Goal: Task Accomplishment & Management: Complete application form

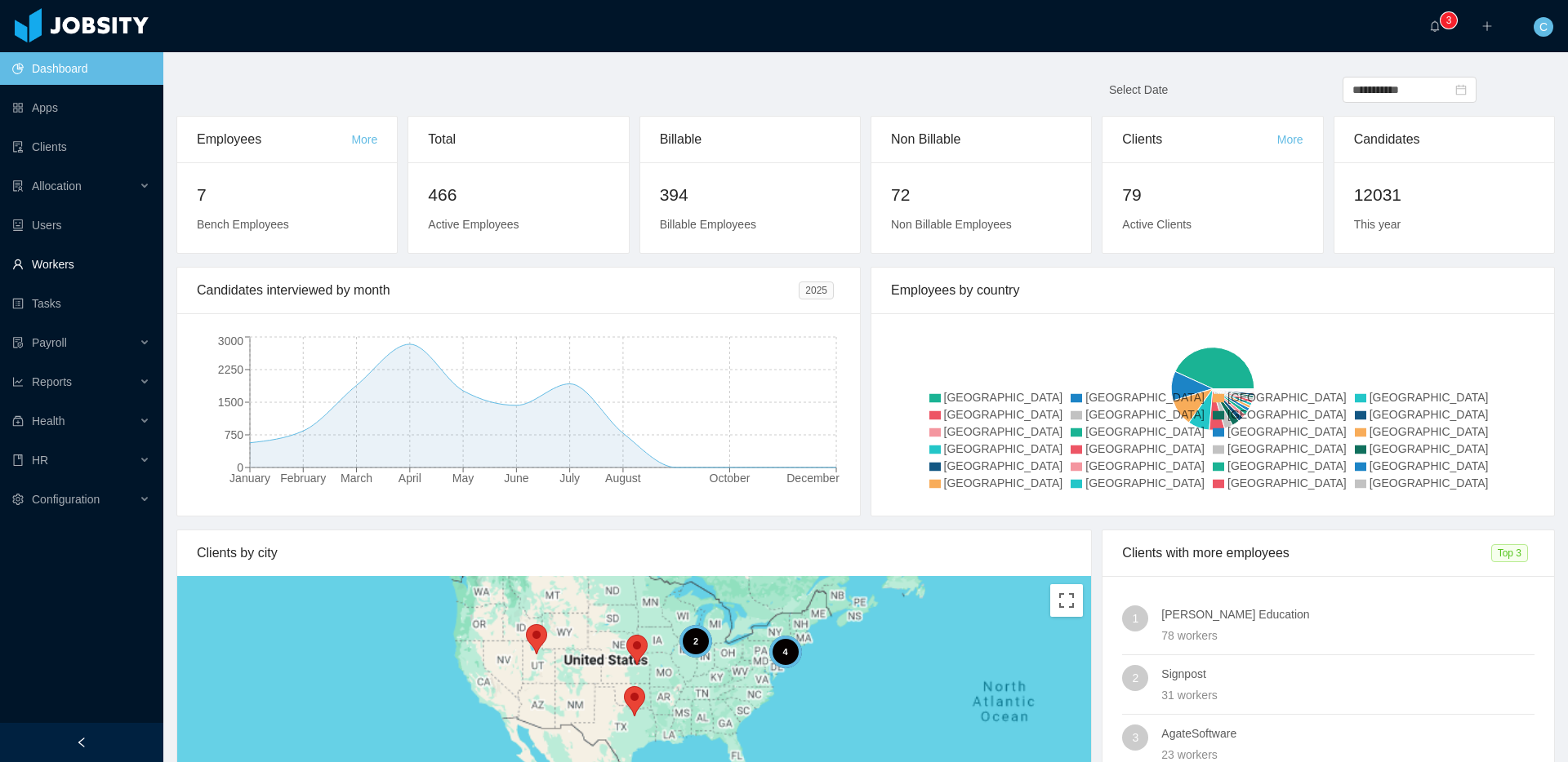
click at [111, 267] on link "Workers" at bounding box center [81, 264] width 138 height 33
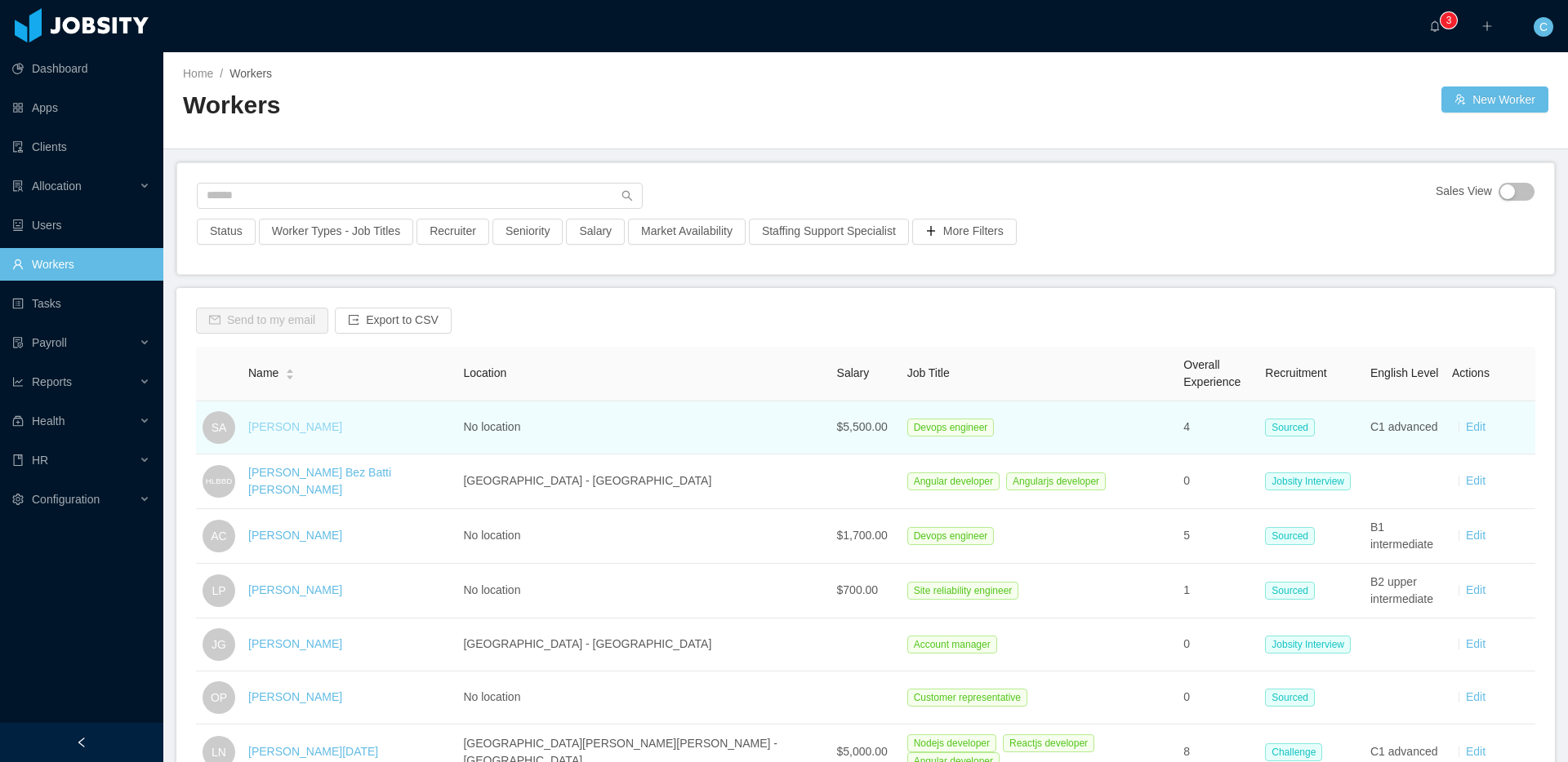
click at [311, 429] on link "Sebastian Alba" at bounding box center [294, 427] width 94 height 13
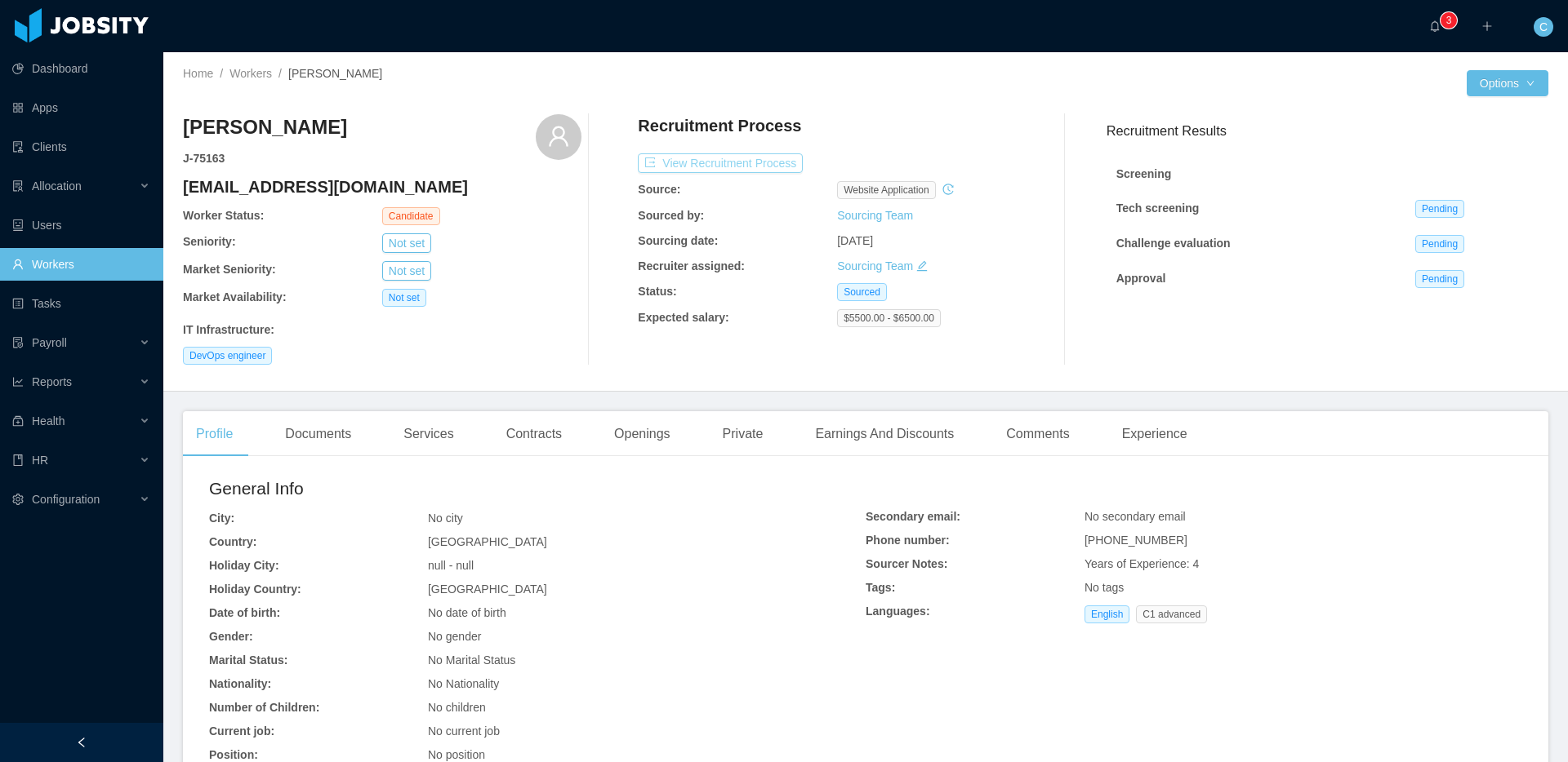
click at [748, 161] on button "View Recruitment Process" at bounding box center [720, 163] width 165 height 20
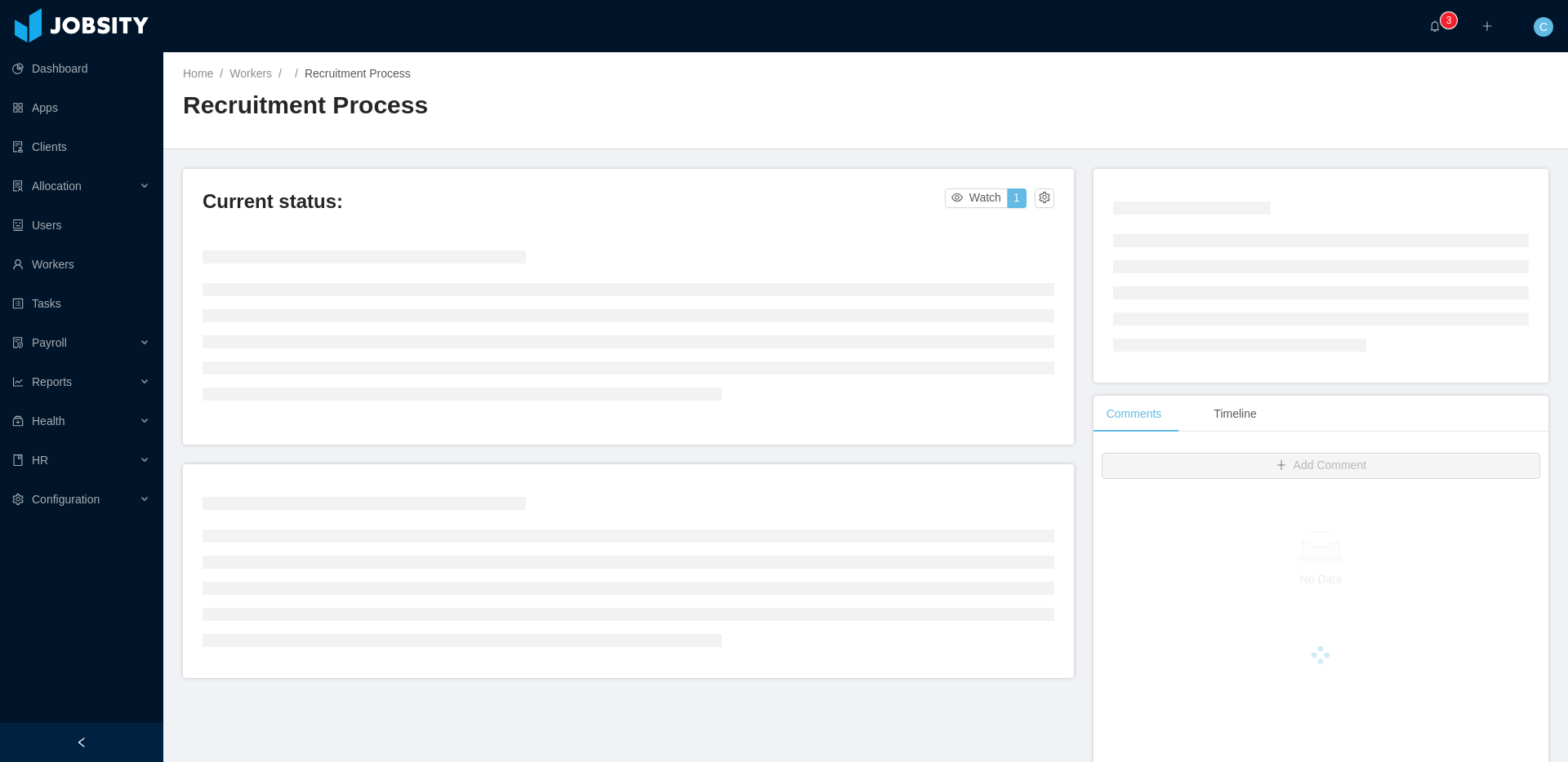
click at [476, 107] on h2 "Recruitment Process" at bounding box center [524, 105] width 682 height 34
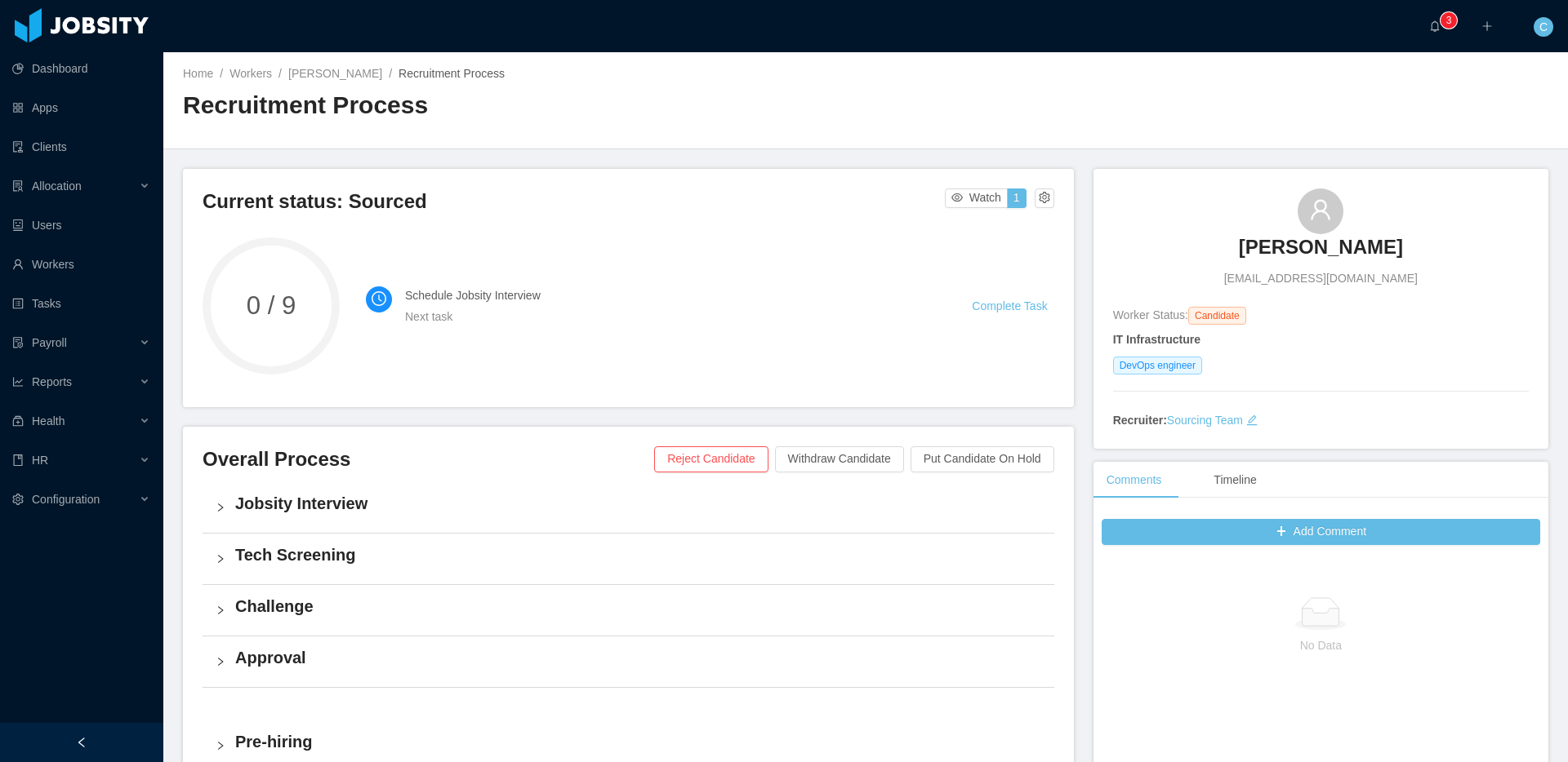
scroll to position [372, 0]
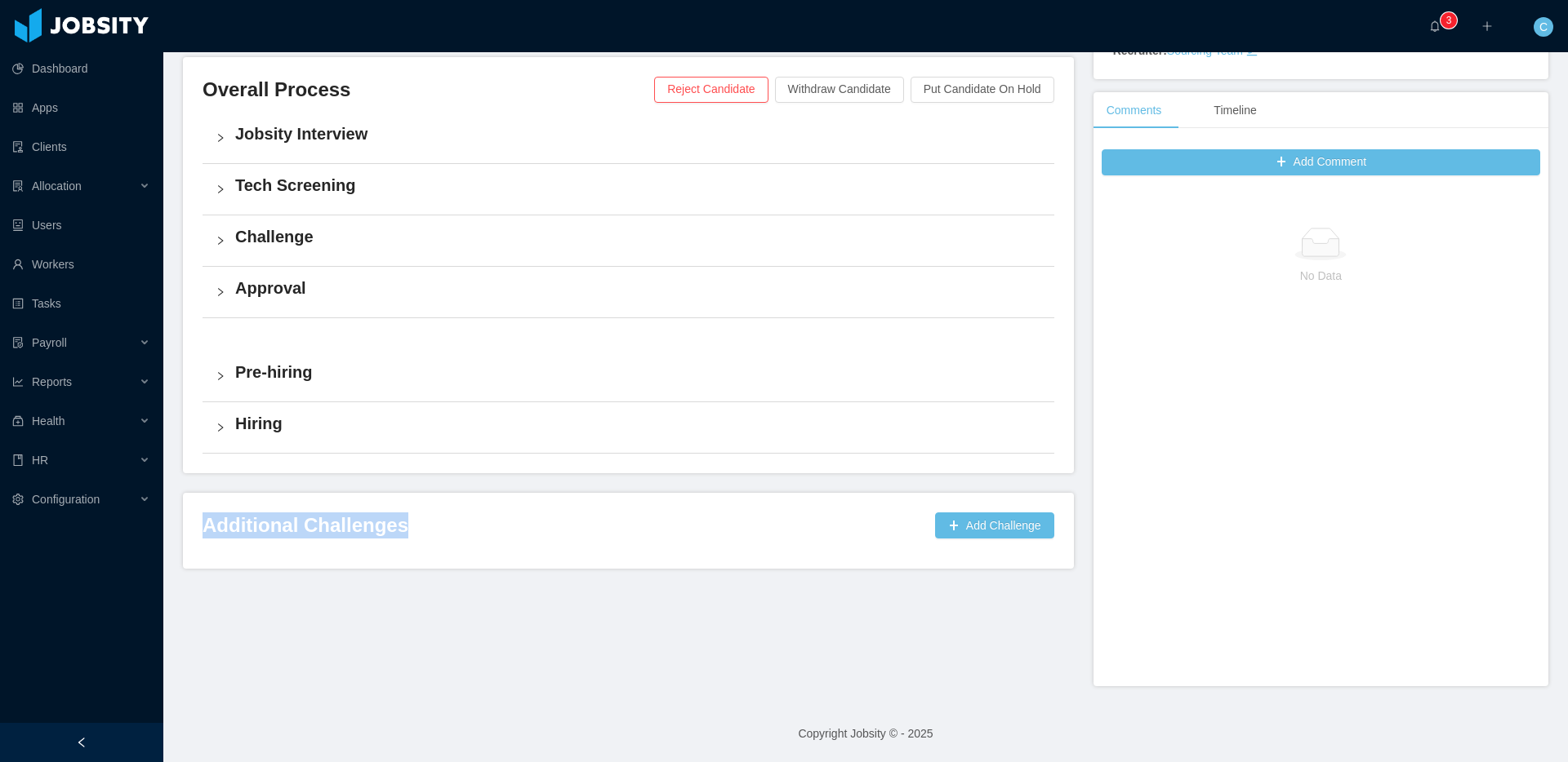
drag, startPoint x: 201, startPoint y: 519, endPoint x: 421, endPoint y: 526, distance: 220.1
click at [421, 526] on h3 "Additional Challenges" at bounding box center [565, 525] width 726 height 26
click at [467, 538] on div "Additional Challenges Add Challenge" at bounding box center [628, 531] width 852 height 36
click at [960, 519] on button "Add Challenge" at bounding box center [995, 525] width 120 height 26
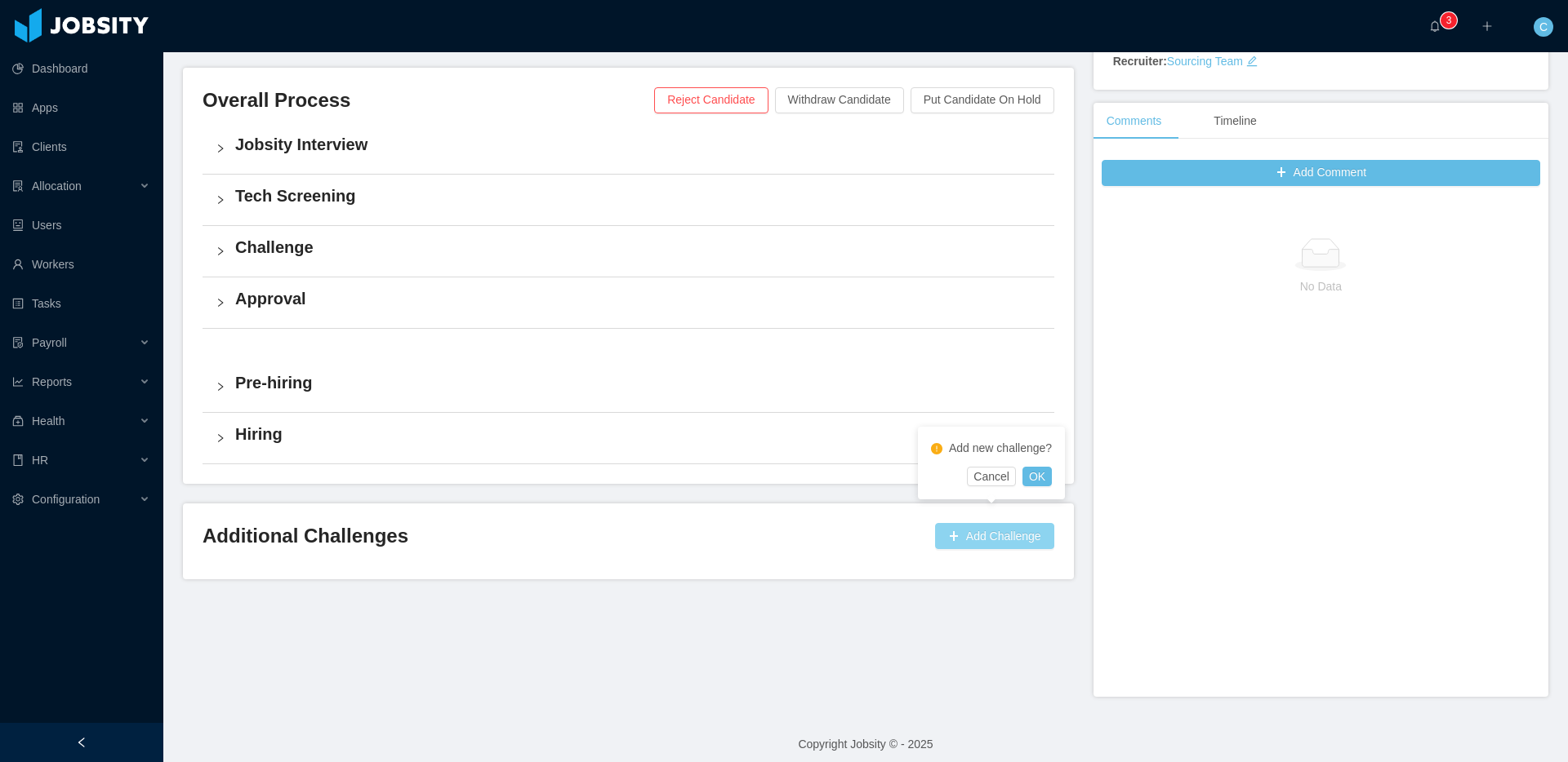
scroll to position [357, 0]
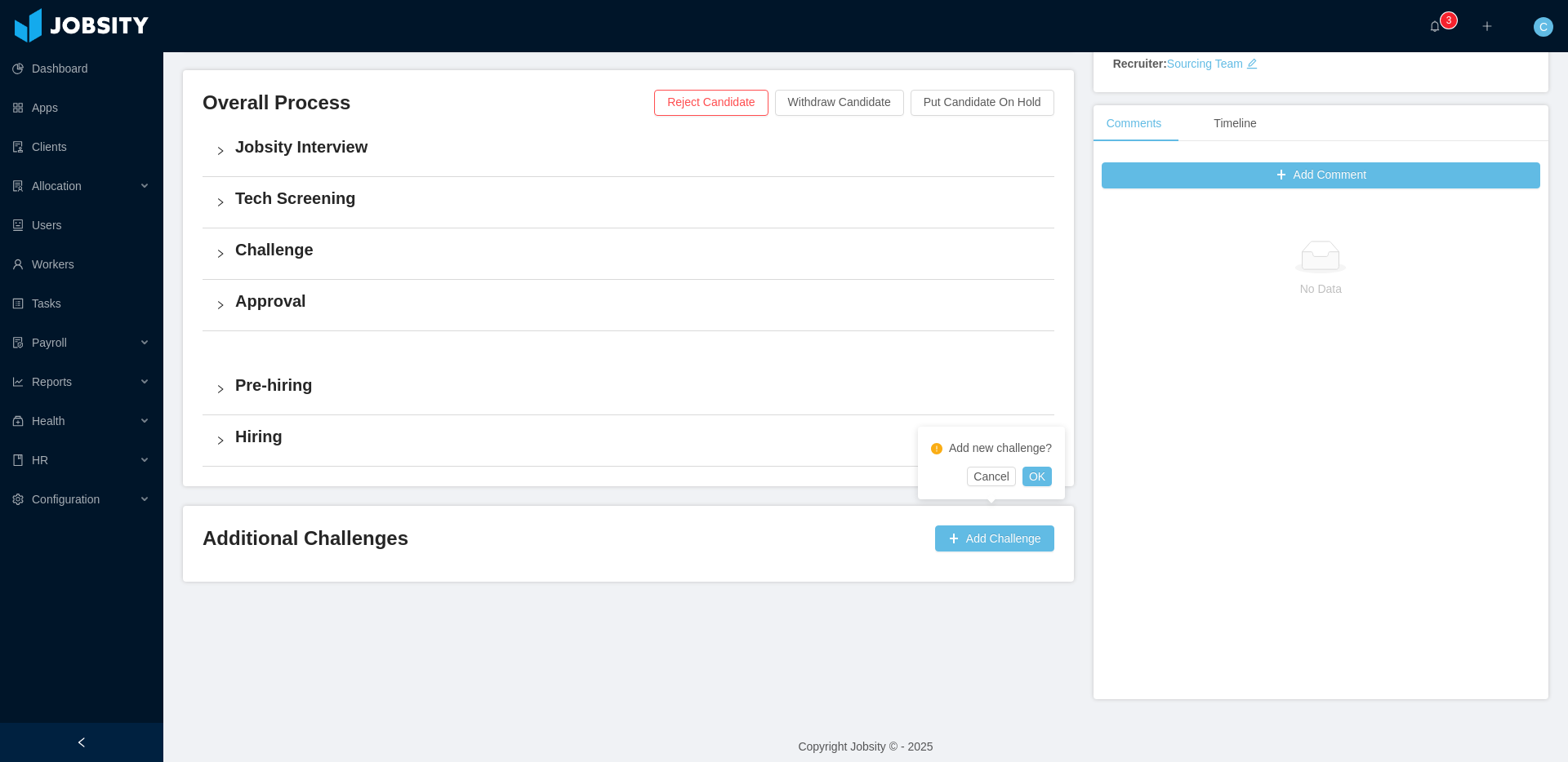
click at [866, 530] on h3 "Additional Challenges" at bounding box center [565, 538] width 726 height 26
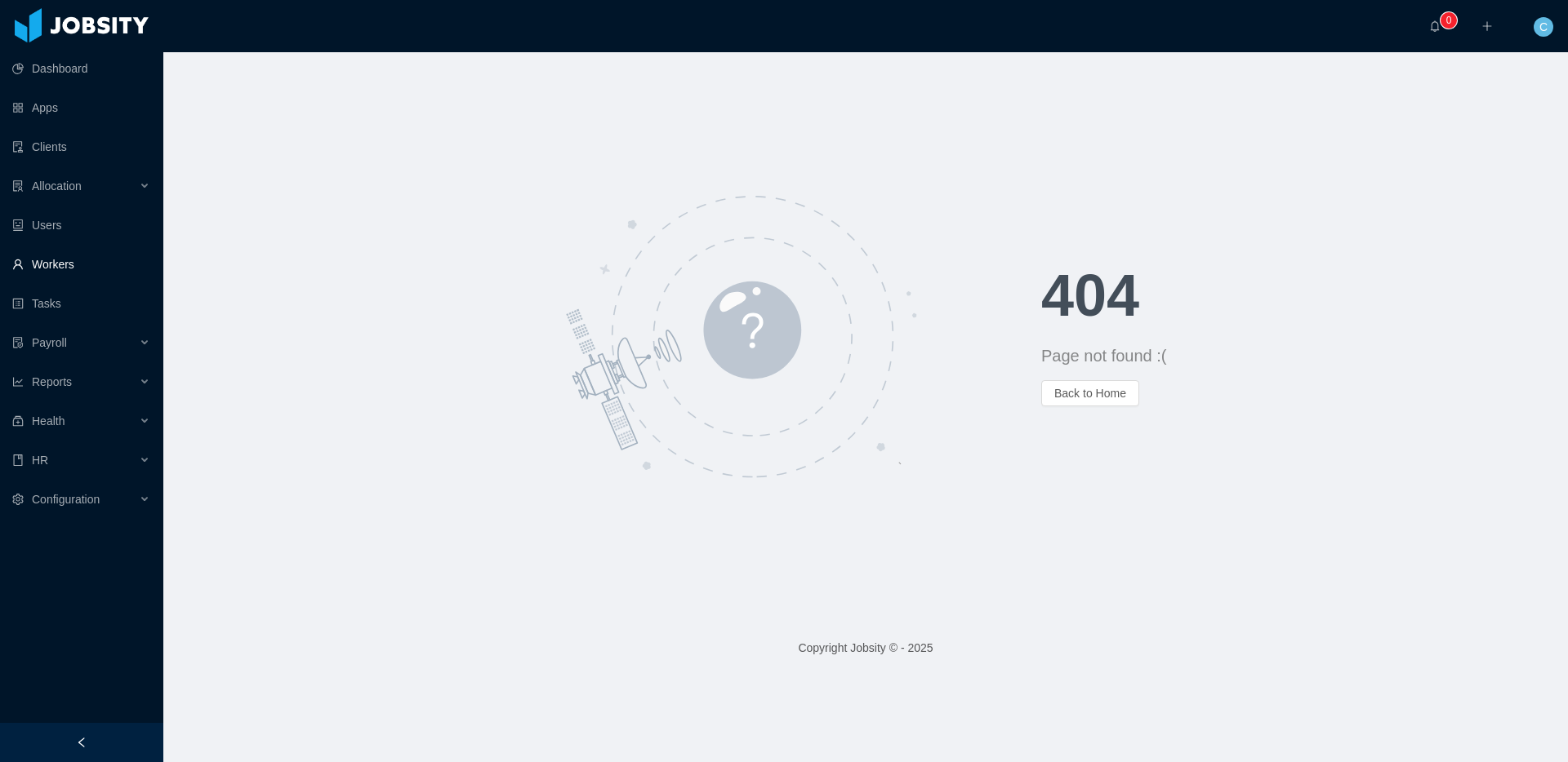
click at [75, 256] on link "Workers" at bounding box center [81, 264] width 138 height 33
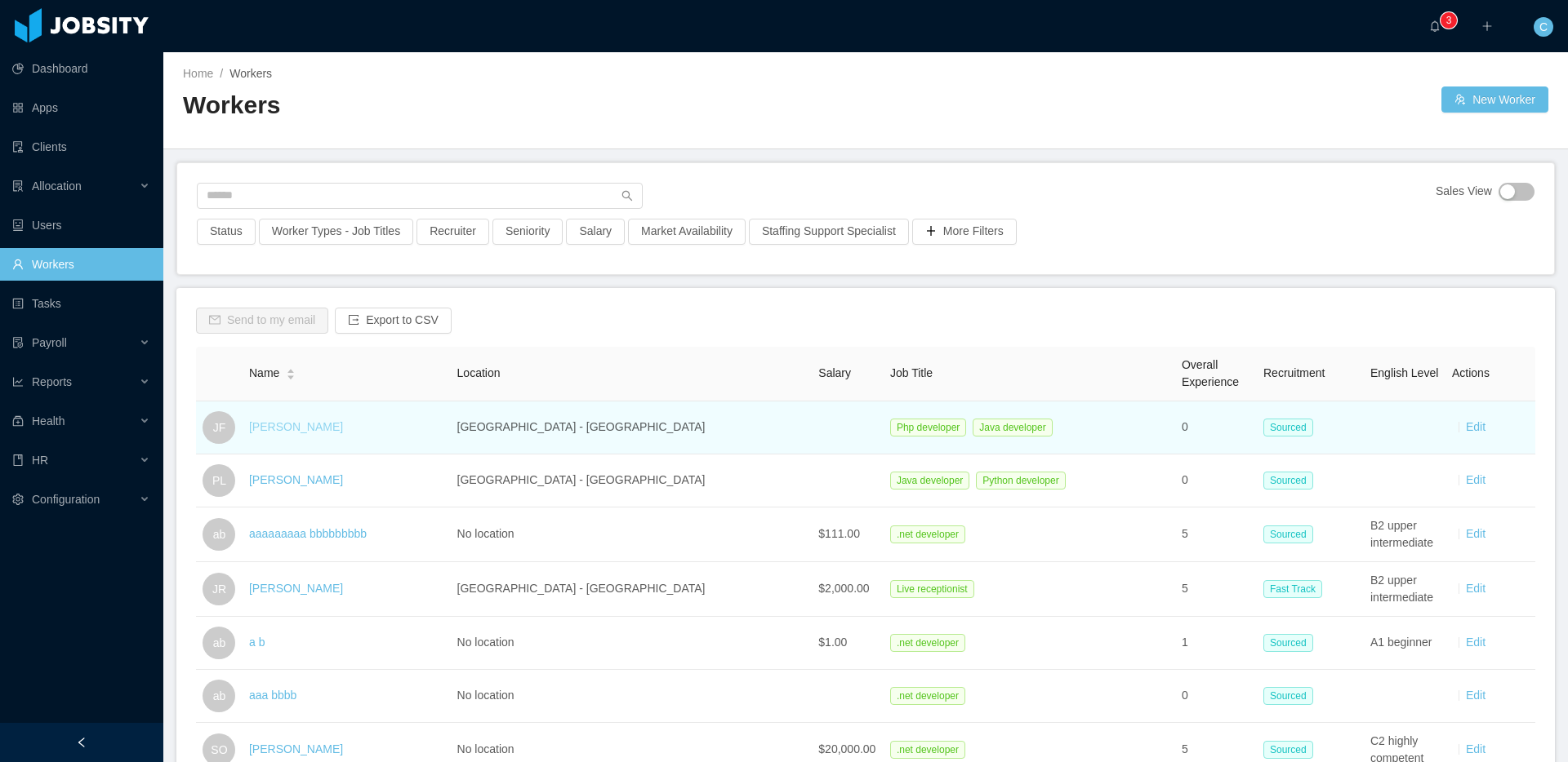
click at [283, 433] on link "[PERSON_NAME]" at bounding box center [295, 427] width 94 height 13
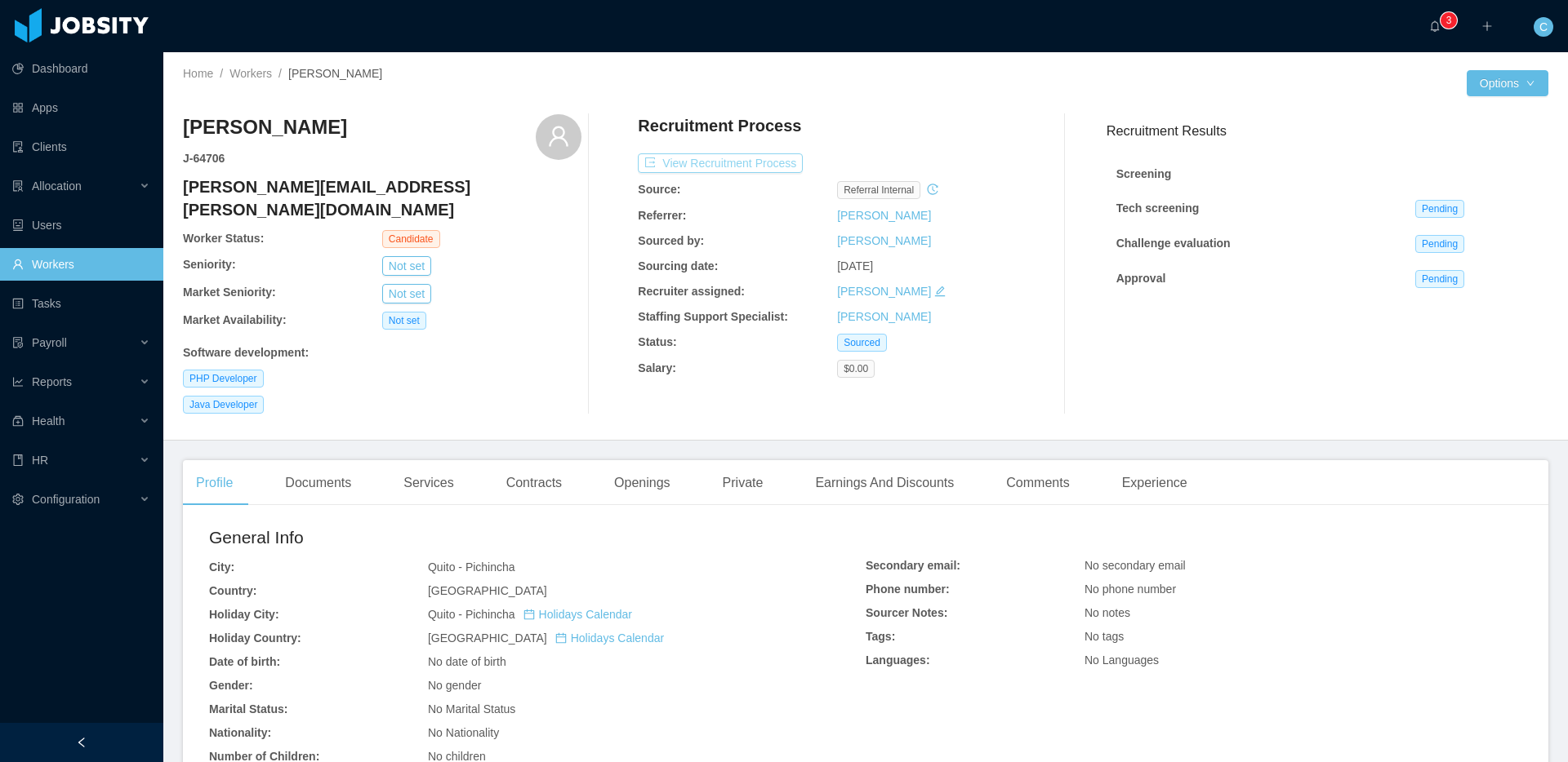
click at [765, 163] on button "View Recruitment Process" at bounding box center [720, 163] width 165 height 20
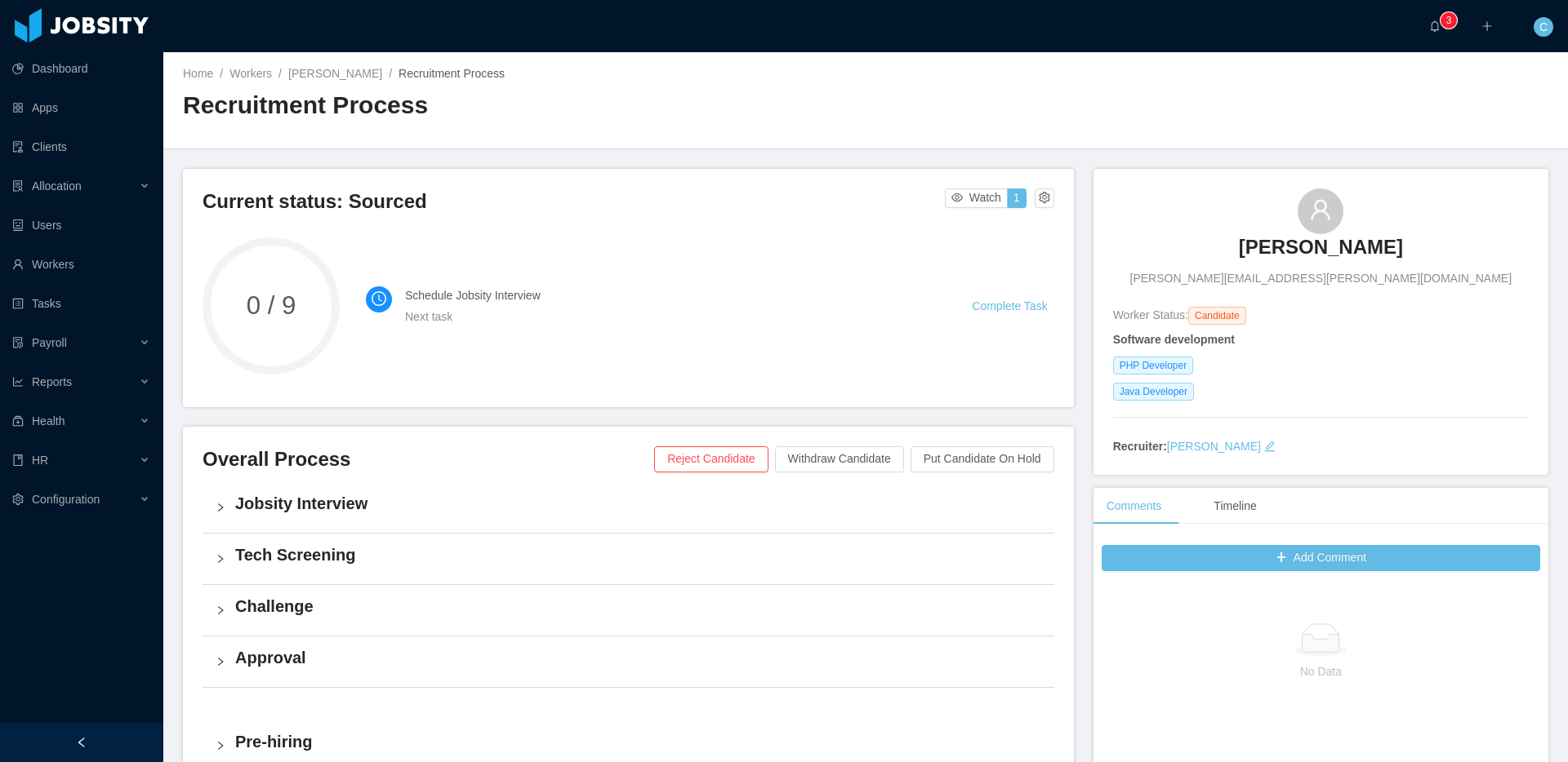
scroll to position [398, 0]
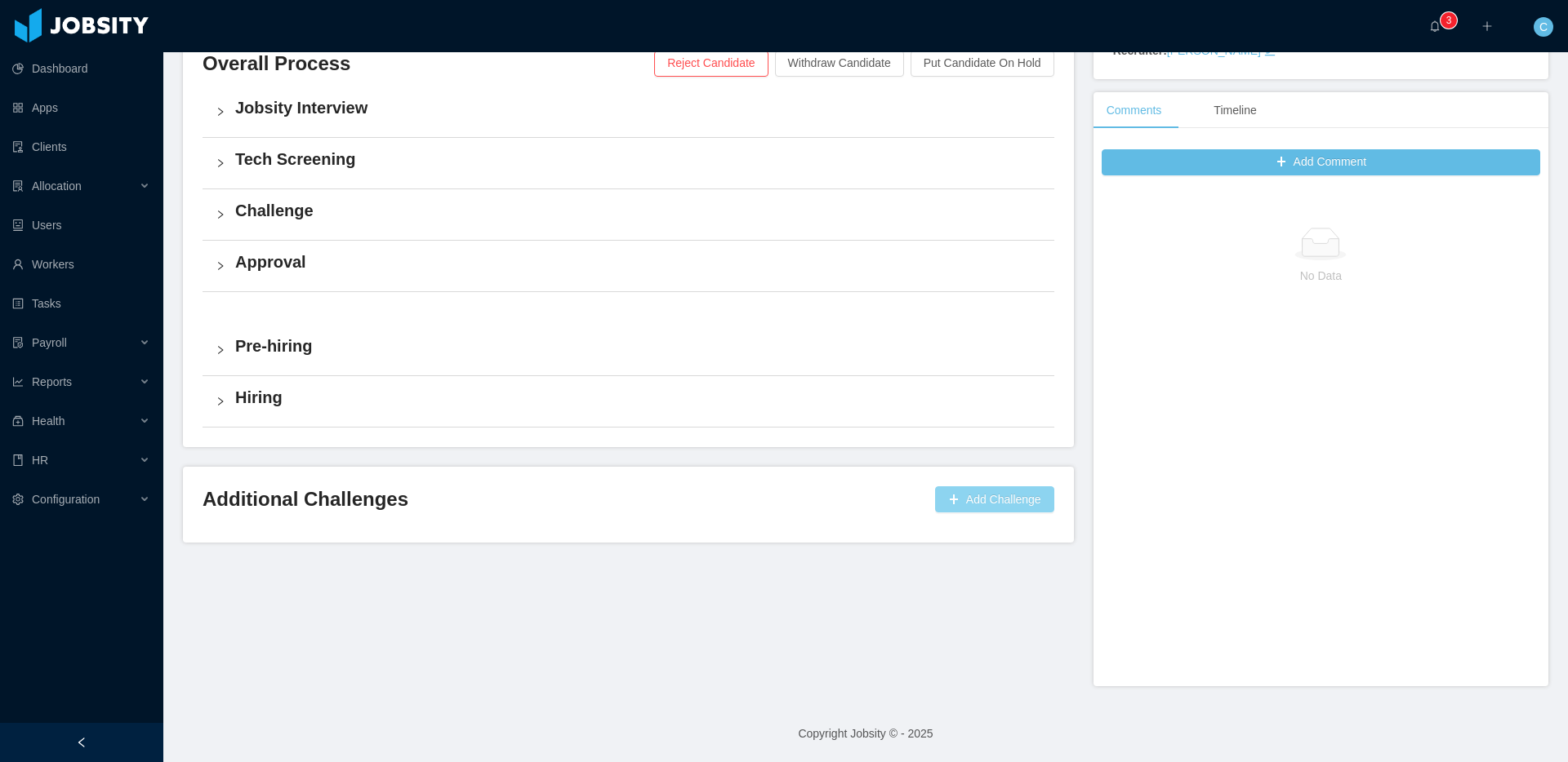
click at [994, 502] on button "Add Challenge" at bounding box center [995, 500] width 120 height 26
click at [1033, 449] on button "OK" at bounding box center [1037, 449] width 29 height 20
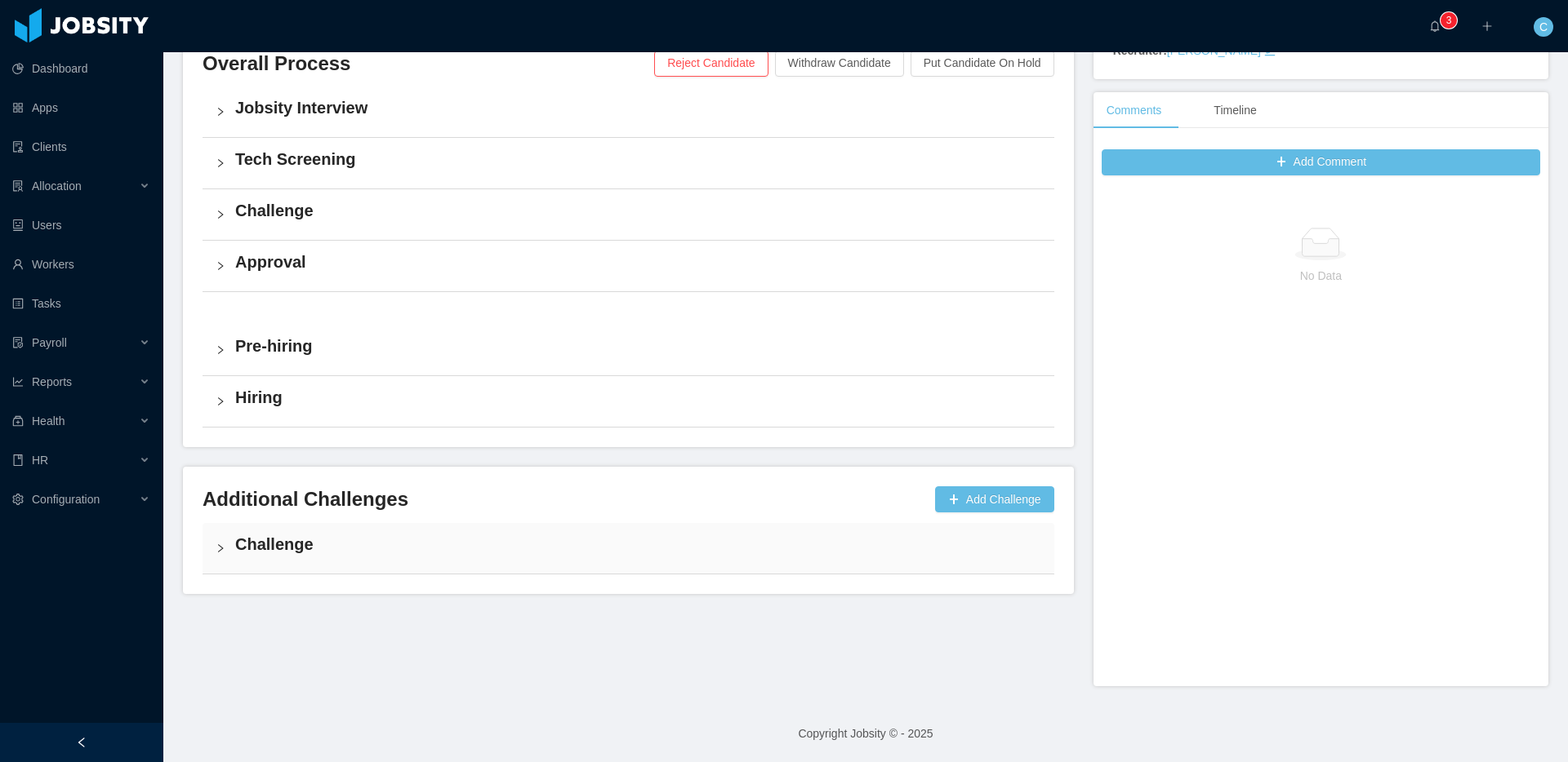
drag, startPoint x: 375, startPoint y: 521, endPoint x: 396, endPoint y: 525, distance: 21.4
click at [375, 523] on div "Challenge" at bounding box center [628, 548] width 852 height 51
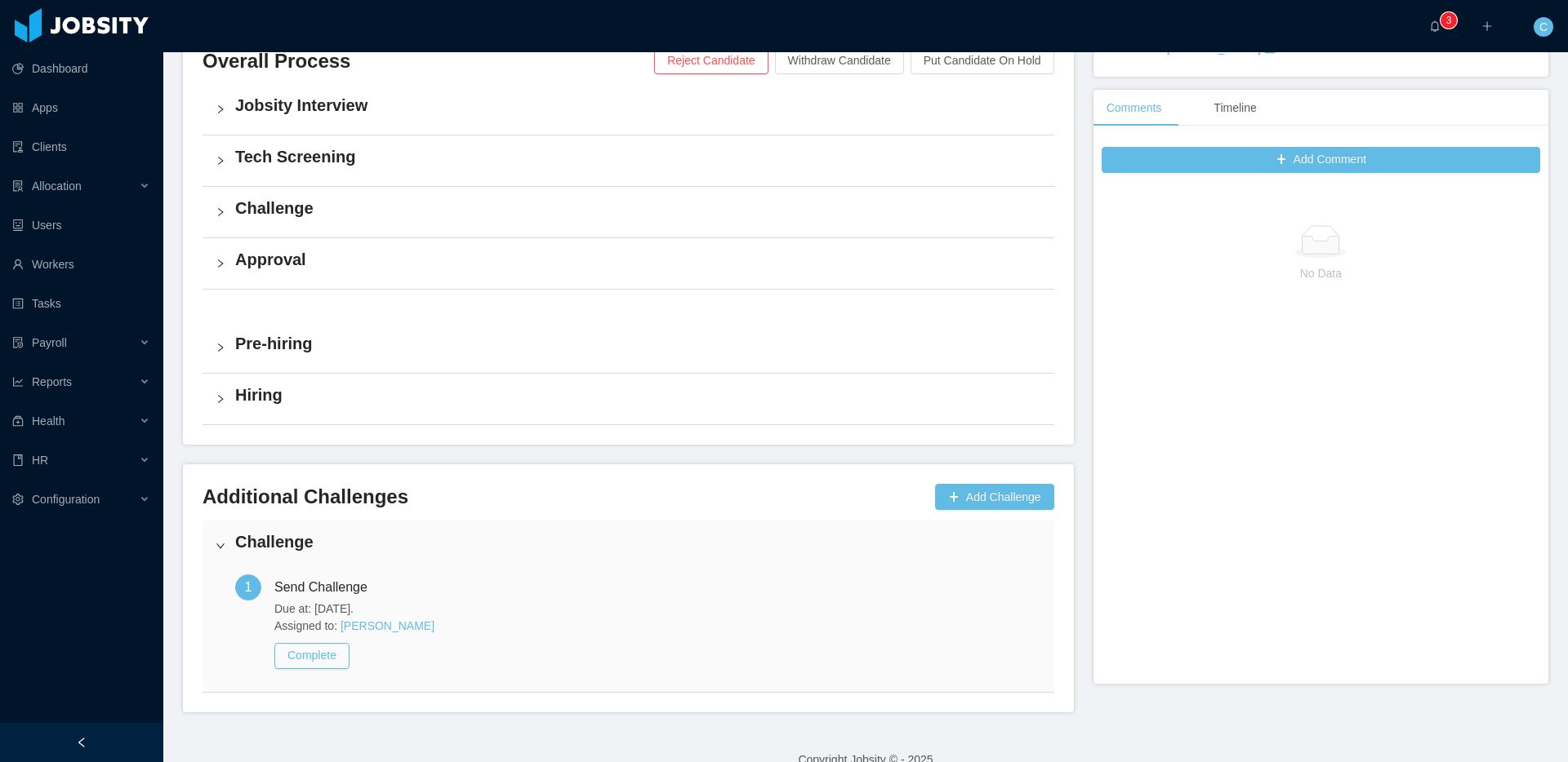
scroll to position [424, 0]
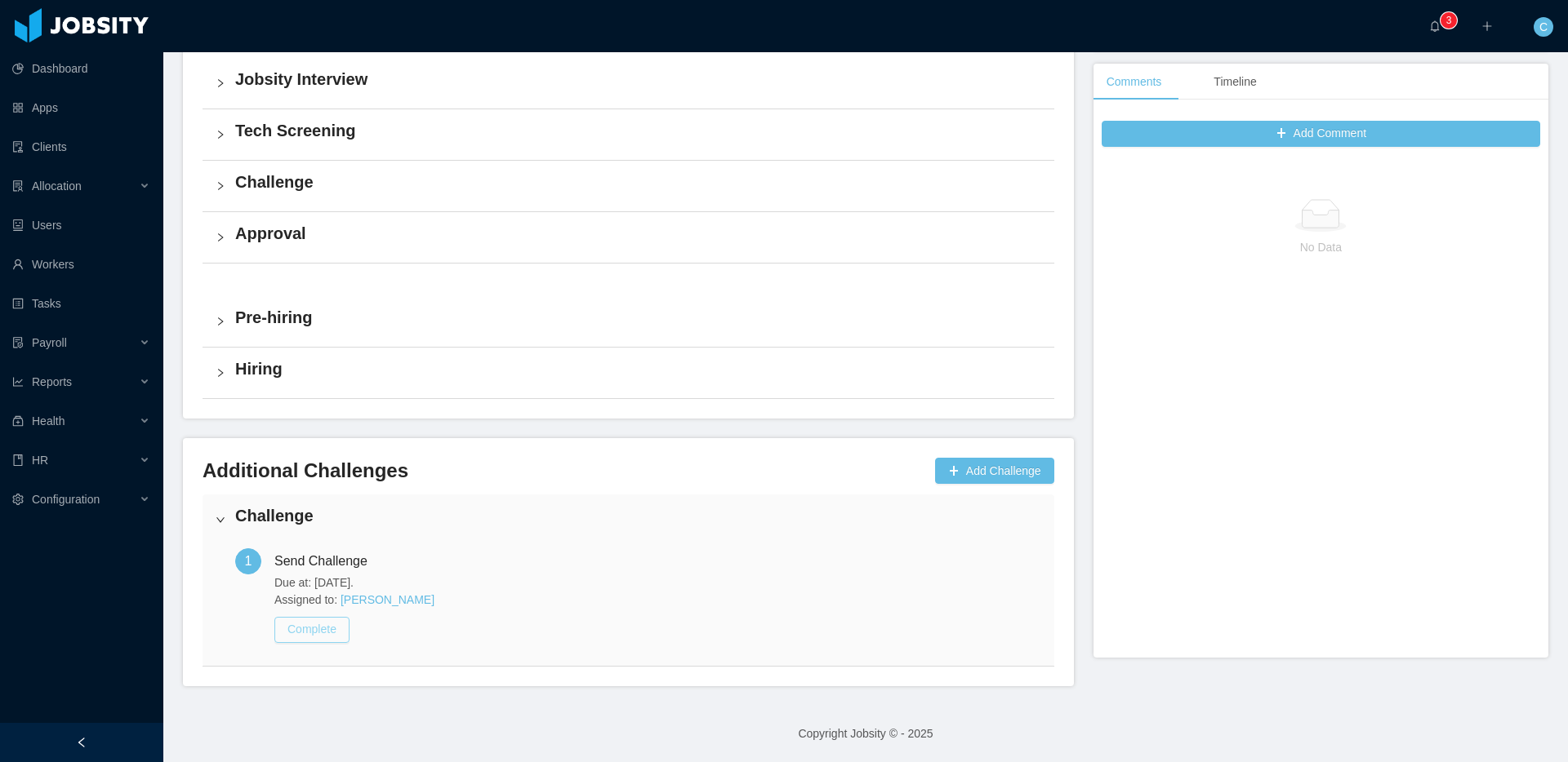
click at [330, 621] on button "Complete" at bounding box center [312, 630] width 75 height 26
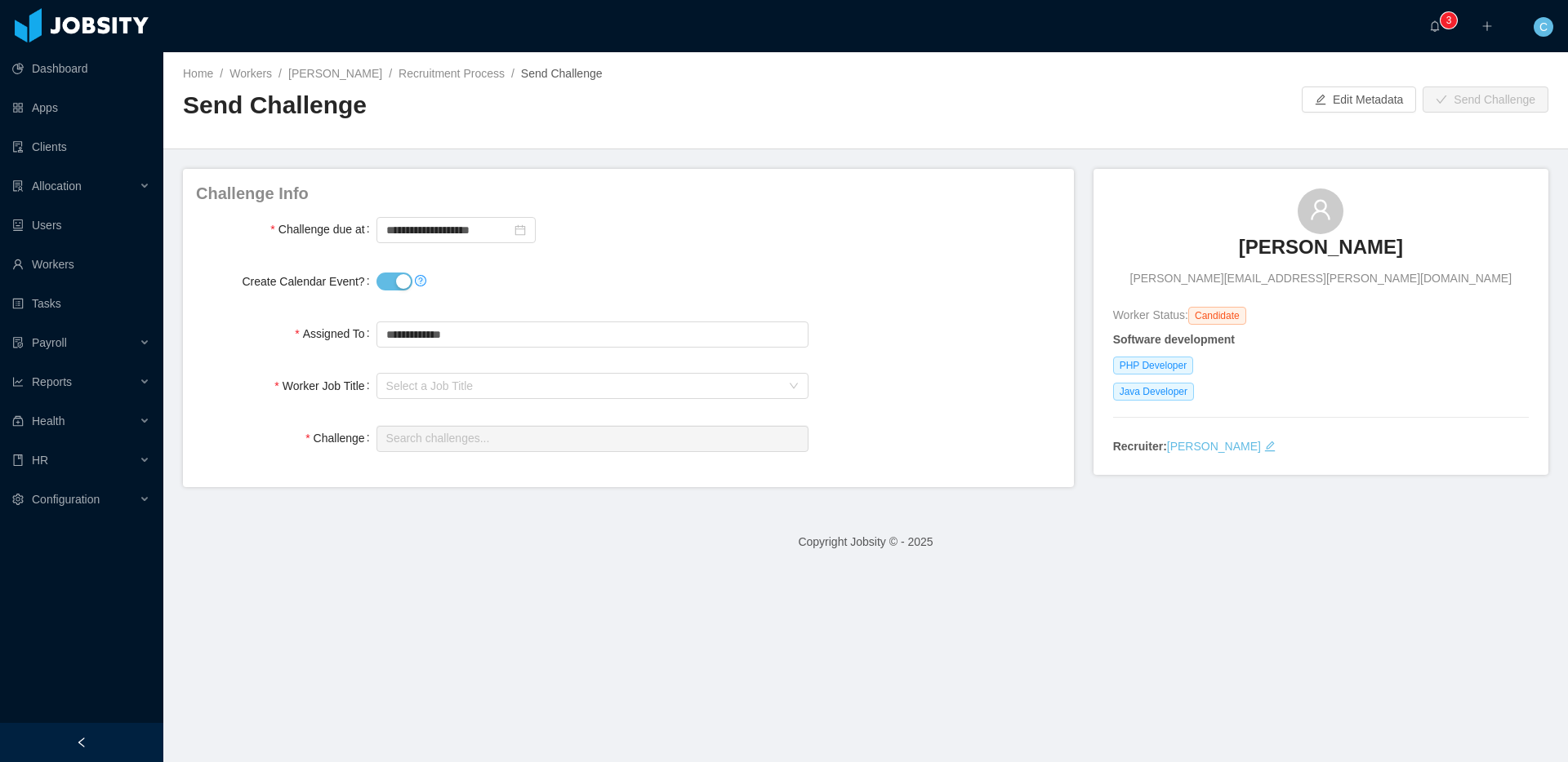
click at [398, 280] on button "Create Calendar Event?" at bounding box center [394, 281] width 36 height 18
click at [474, 335] on input "text" at bounding box center [592, 335] width 432 height 26
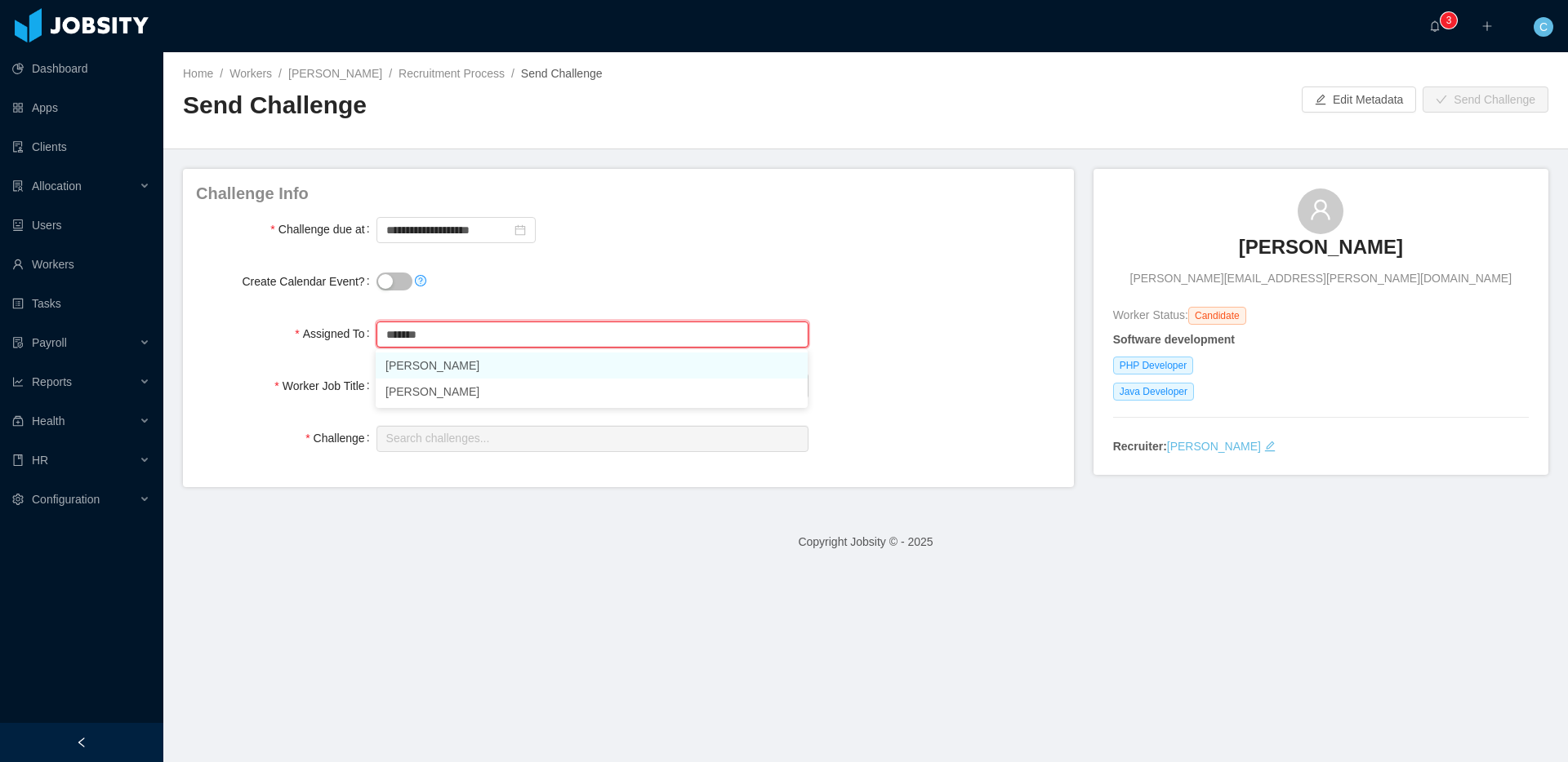
click at [426, 368] on li "[PERSON_NAME]" at bounding box center [592, 366] width 432 height 26
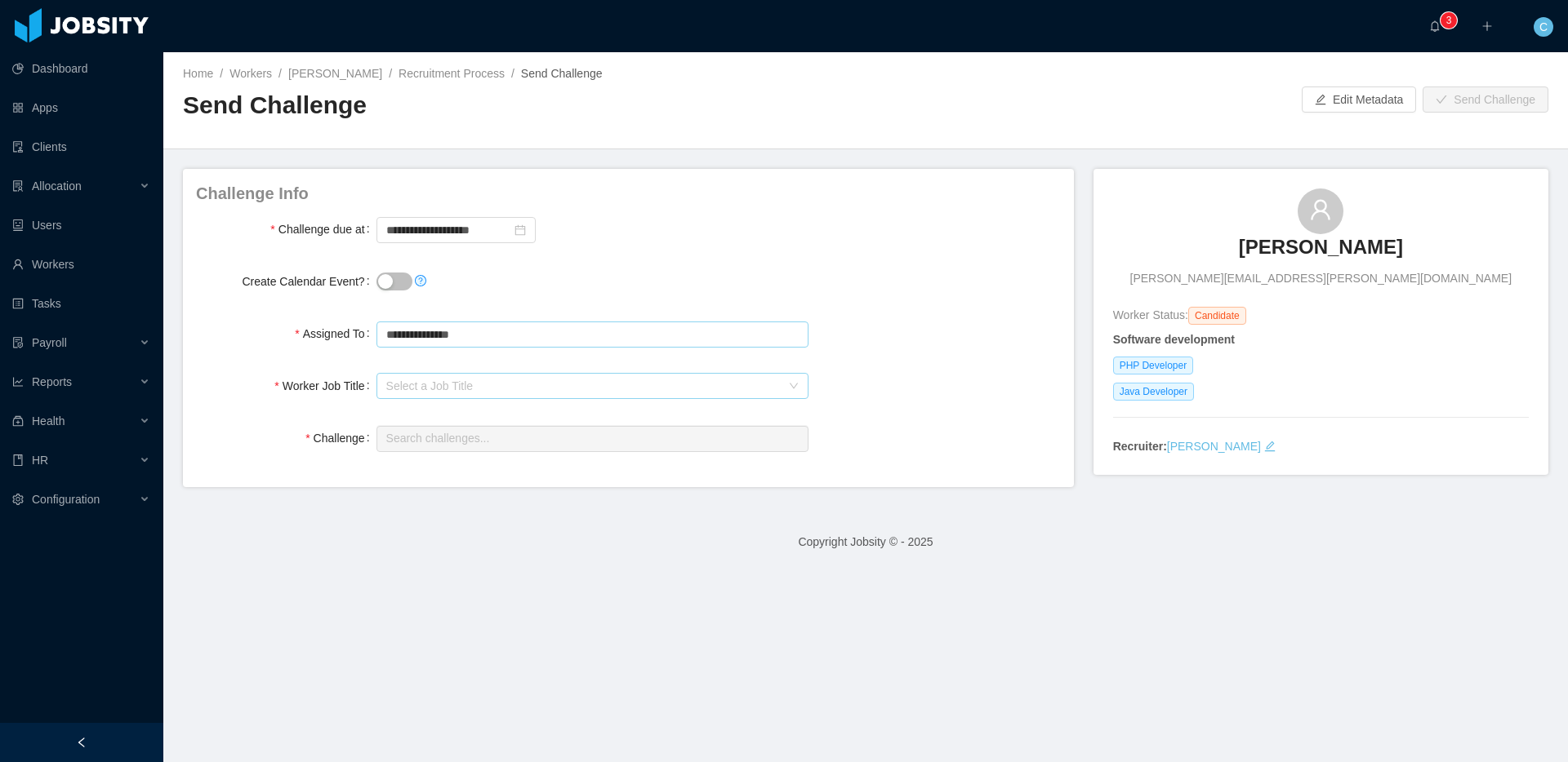
click at [423, 389] on div "Select a Job Title" at bounding box center [583, 385] width 394 height 16
type input "**********"
click at [447, 452] on li "PHP Developer" at bounding box center [592, 444] width 432 height 26
click at [406, 433] on input "text" at bounding box center [592, 439] width 432 height 26
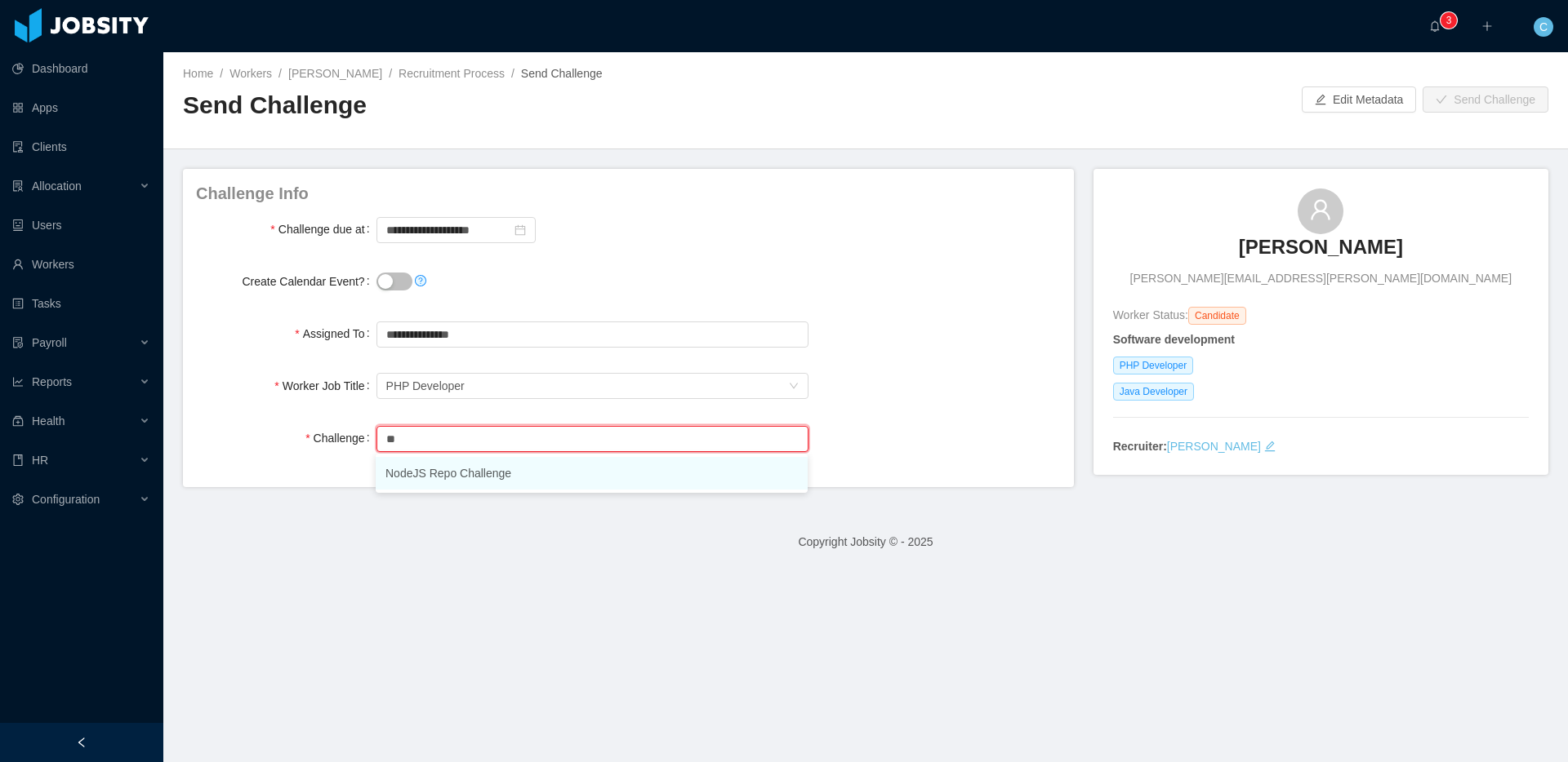
type input "*"
click at [925, 424] on div "Challenge Search challenges... Challenge is required" at bounding box center [628, 446] width 865 height 48
click at [830, 244] on div "**********" at bounding box center [628, 230] width 865 height 33
click at [838, 242] on div "**********" at bounding box center [628, 230] width 865 height 33
